Goal: Navigation & Orientation: Find specific page/section

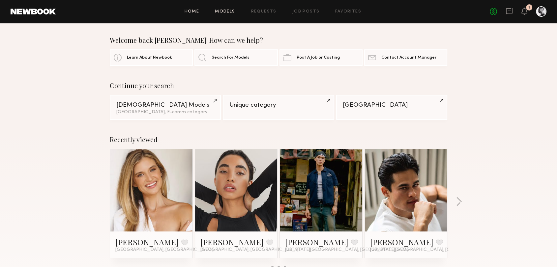
click at [228, 10] on link "Models" at bounding box center [225, 12] width 20 height 4
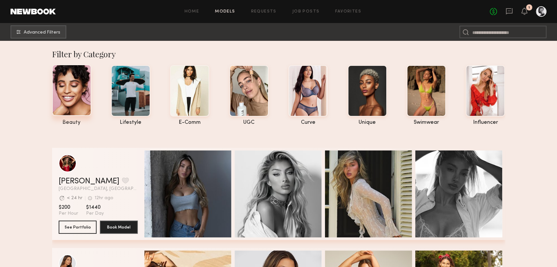
click at [77, 97] on div at bounding box center [71, 90] width 39 height 51
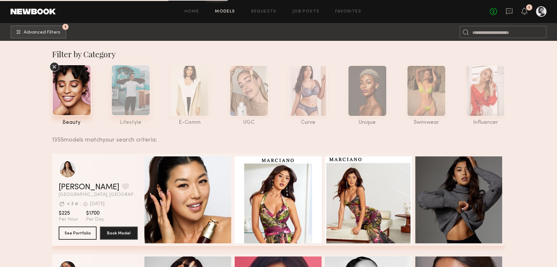
click at [134, 93] on div at bounding box center [130, 90] width 39 height 51
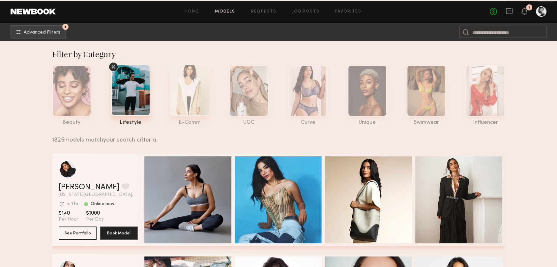
click at [192, 77] on div at bounding box center [189, 90] width 39 height 51
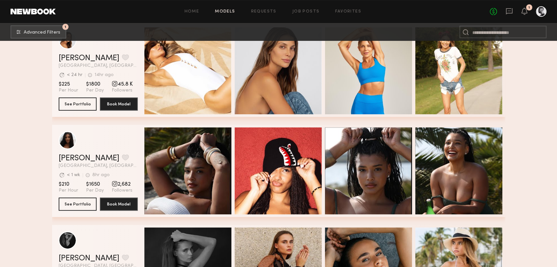
scroll to position [46, 0]
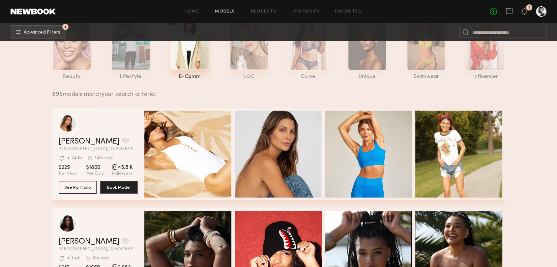
click at [245, 48] on div at bounding box center [248, 44] width 39 height 51
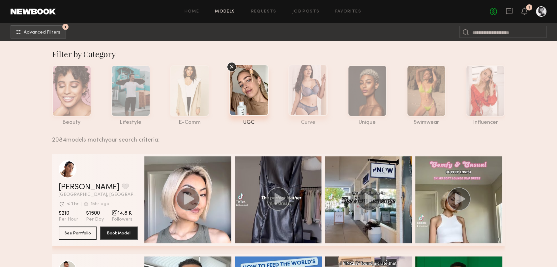
click at [309, 98] on div at bounding box center [307, 90] width 39 height 51
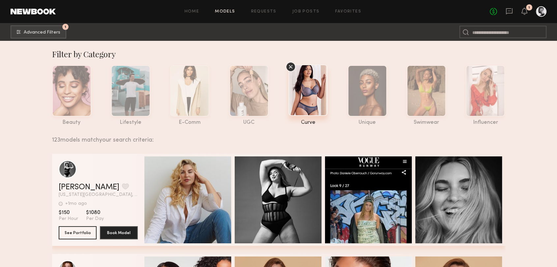
click at [345, 105] on div "beauty lifestyle e-comm UGC curve unique swimwear influencer" at bounding box center [273, 94] width 463 height 64
click at [361, 105] on div at bounding box center [367, 90] width 39 height 51
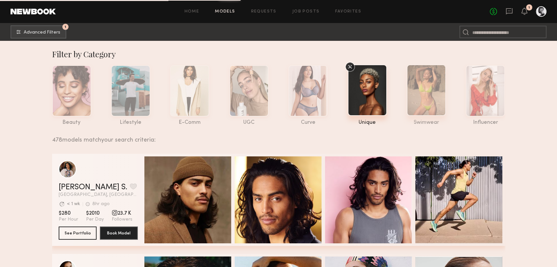
click at [412, 87] on div at bounding box center [425, 90] width 39 height 51
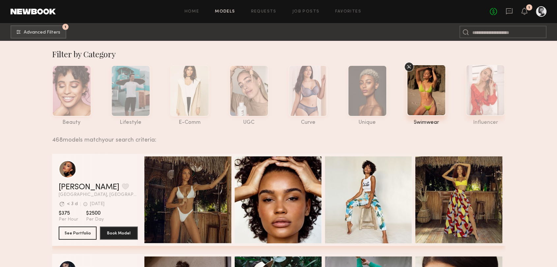
click at [480, 93] on div at bounding box center [484, 90] width 39 height 51
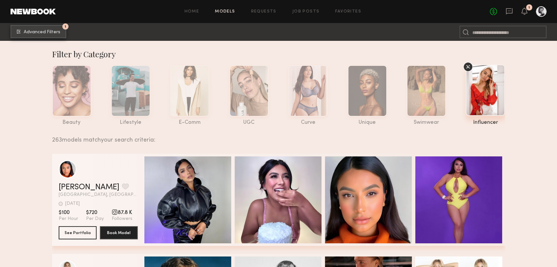
click at [23, 30] on button "1 Advanced Filters" at bounding box center [39, 31] width 56 height 13
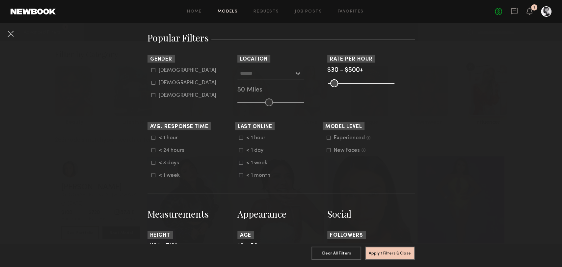
scroll to position [110, 0]
click at [333, 247] on button "Clear All Filters" at bounding box center [337, 252] width 50 height 13
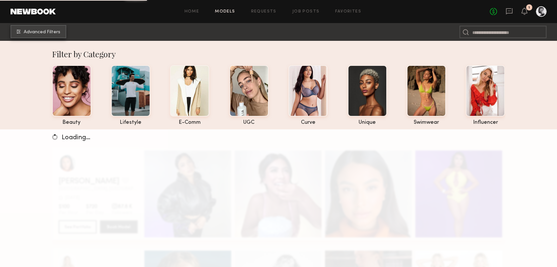
click at [42, 30] on span "Advanced Filters" at bounding box center [42, 32] width 37 height 5
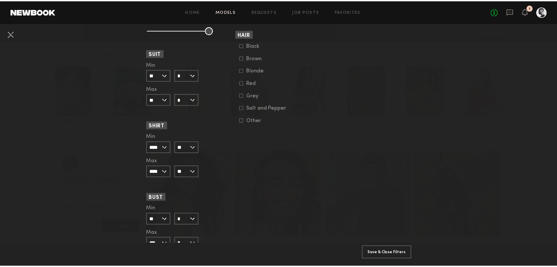
scroll to position [611, 0]
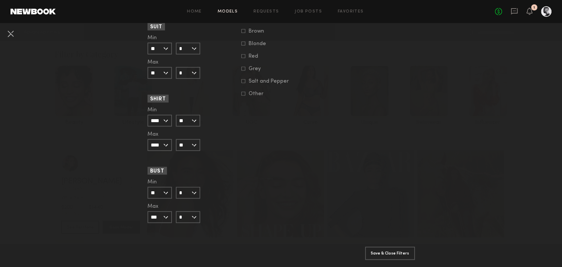
click at [379, 246] on button "Save & Close Filters" at bounding box center [390, 252] width 50 height 13
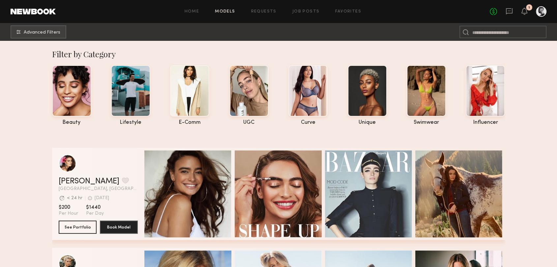
click at [21, 9] on link at bounding box center [33, 12] width 45 height 6
